Goal: Task Accomplishment & Management: Complete application form

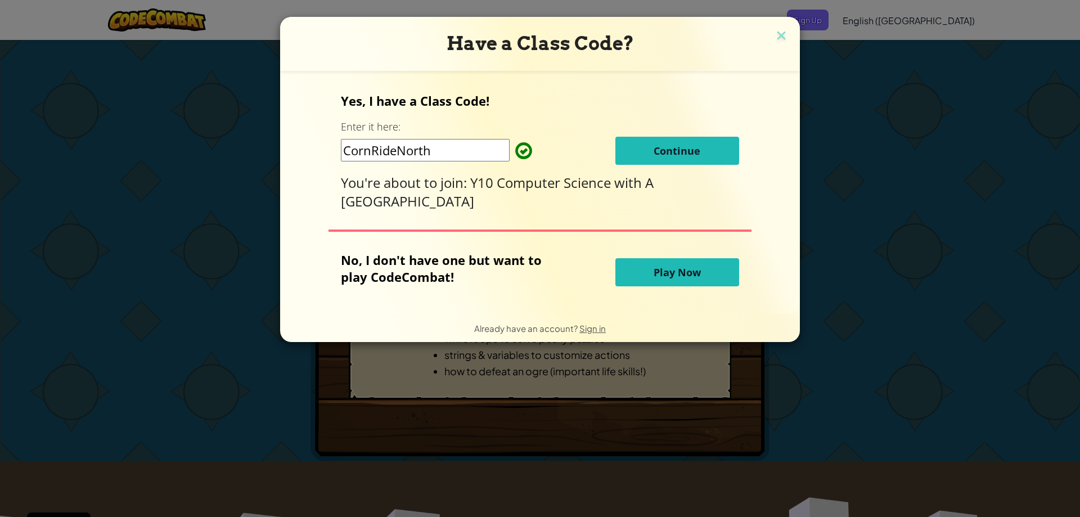
click at [645, 154] on button "Continue" at bounding box center [677, 151] width 124 height 28
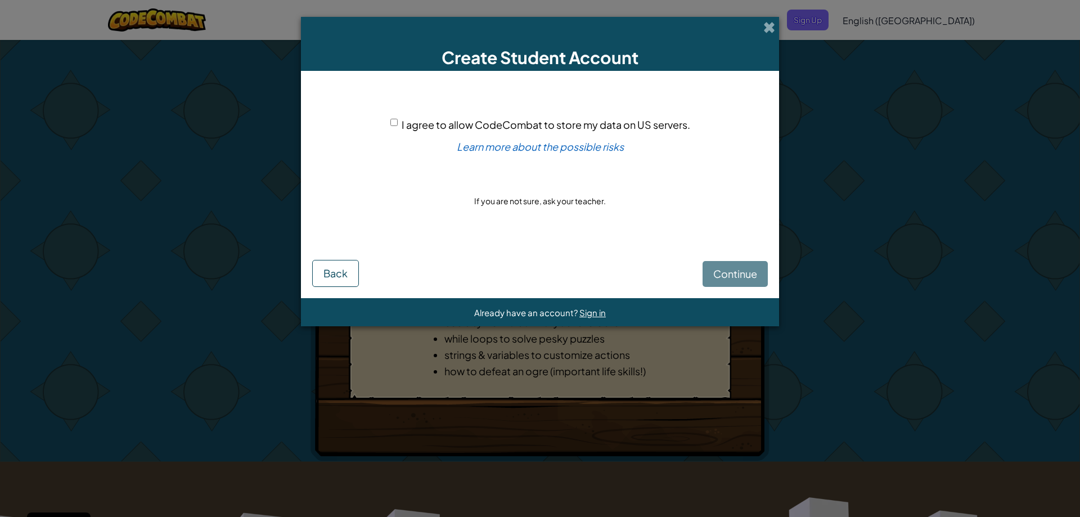
click at [399, 125] on div "I agree to allow CodeCombat to store my data on US servers." at bounding box center [540, 124] width 300 height 16
click at [396, 123] on input "I agree to allow CodeCombat to store my data on US servers." at bounding box center [393, 122] width 7 height 7
checkbox input "true"
click at [768, 297] on form "I agree to allow CodeCombat to store my data on US servers. Learn more about th…" at bounding box center [540, 184] width 478 height 227
click at [750, 277] on span "Continue" at bounding box center [735, 273] width 44 height 13
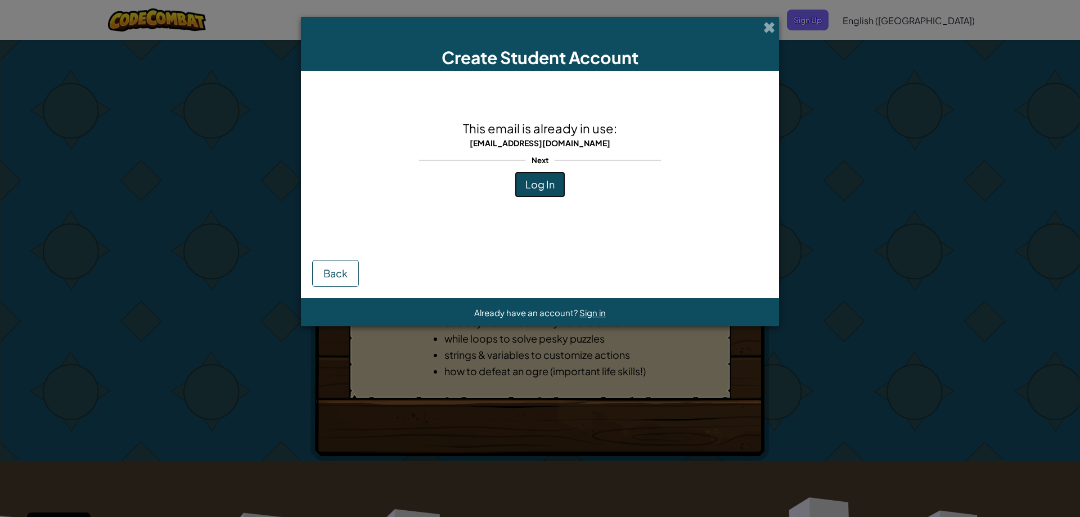
click at [552, 183] on span "Log In" at bounding box center [539, 184] width 29 height 13
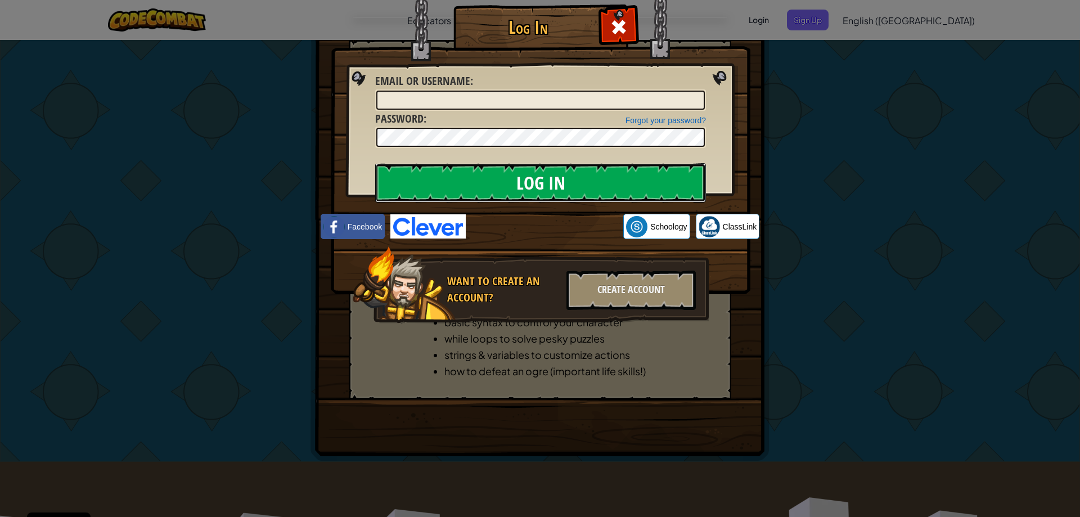
click at [566, 196] on input "Log In" at bounding box center [540, 182] width 331 height 39
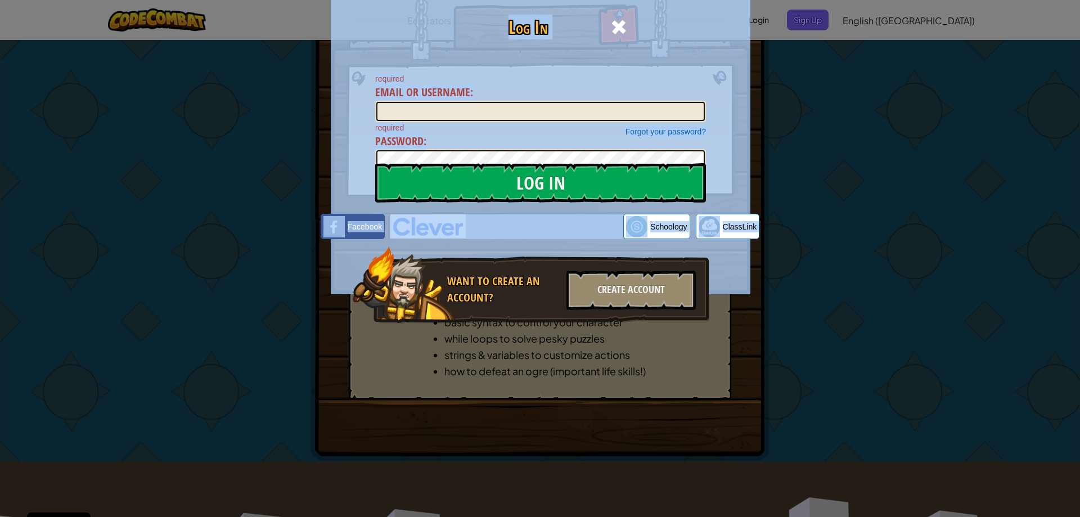
click at [568, 245] on div "Log In required Email or Username : Forgot your password? required Password : L…" at bounding box center [540, 180] width 375 height 327
